Goal: Navigation & Orientation: Find specific page/section

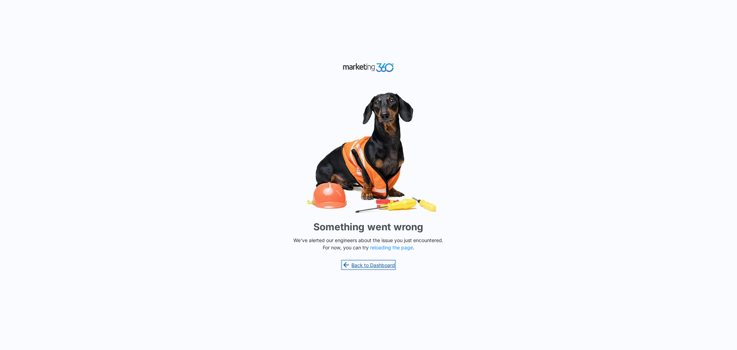
click at [358, 263] on link "Back to Dashboard" at bounding box center [368, 264] width 53 height 8
click at [394, 247] on button "reloading the page" at bounding box center [391, 248] width 43 height 6
click at [379, 245] on button "reloading the page" at bounding box center [391, 248] width 43 height 6
click at [380, 263] on link "Back to Dashboard" at bounding box center [368, 264] width 53 height 8
